Goal: Task Accomplishment & Management: Manage account settings

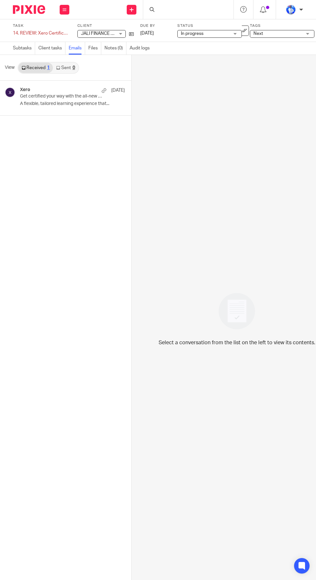
click at [73, 94] on p "Get certified your way with the all-new Xero certification" at bounding box center [62, 96] width 84 height 5
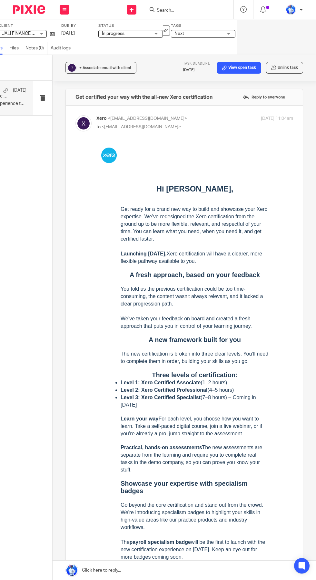
click at [161, 28] on label "Status" at bounding box center [130, 25] width 65 height 5
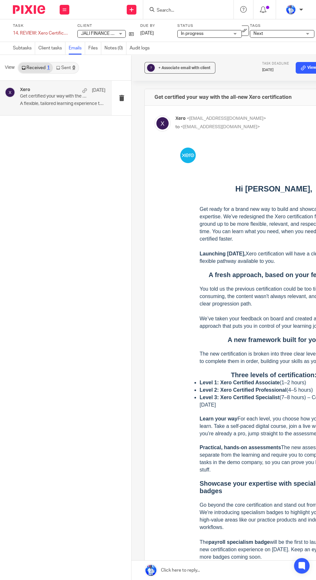
click at [244, 30] on icon at bounding box center [244, 30] width 6 height 6
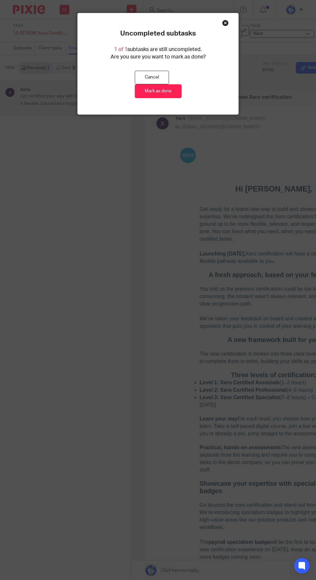
click at [168, 96] on link "Mark as done" at bounding box center [158, 91] width 47 height 14
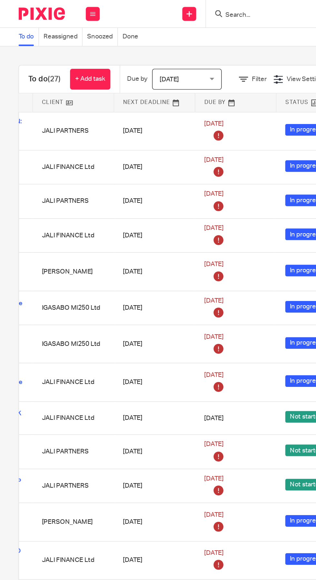
scroll to position [0, 123]
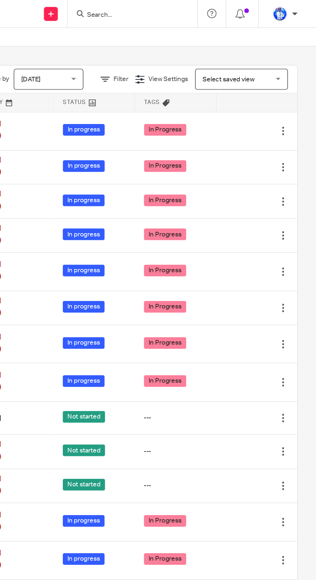
click at [243, 92] on td "In Progress" at bounding box center [218, 91] width 57 height 26
click at [274, 91] on link at bounding box center [273, 91] width 10 height 6
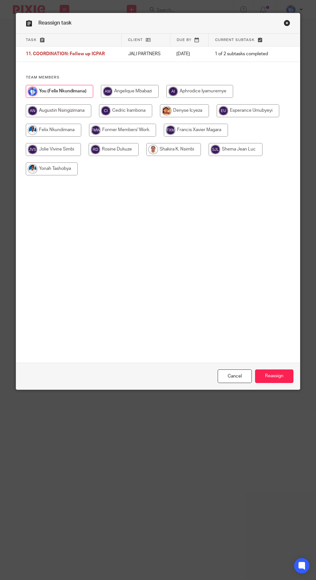
click at [179, 150] on input "radio" at bounding box center [174, 149] width 55 height 13
radio input "true"
click at [286, 383] on input "Reassign" at bounding box center [274, 376] width 38 height 14
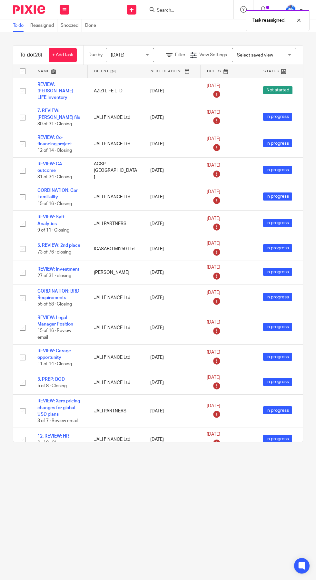
click at [51, 75] on link at bounding box center [59, 71] width 56 height 13
